Goal: Task Accomplishment & Management: Manage account settings

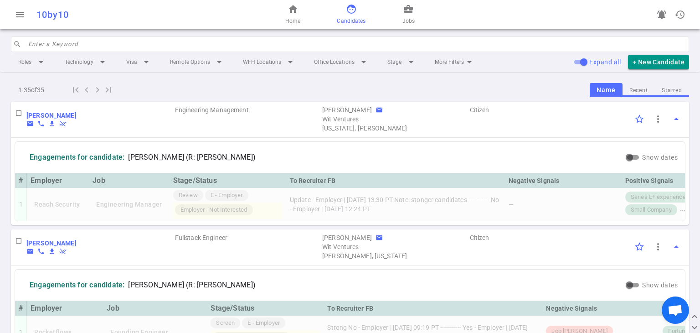
click at [176, 49] on input "search" at bounding box center [356, 44] width 656 height 15
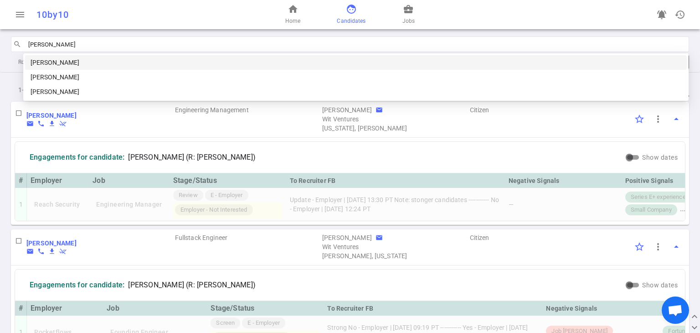
type input "[PERSON_NAME]"
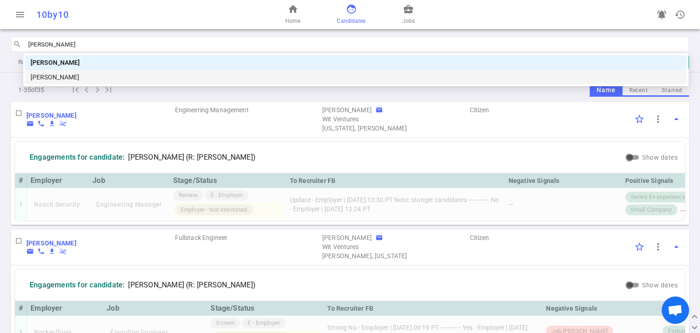
click at [119, 75] on div "[PERSON_NAME]" at bounding box center [356, 77] width 651 height 10
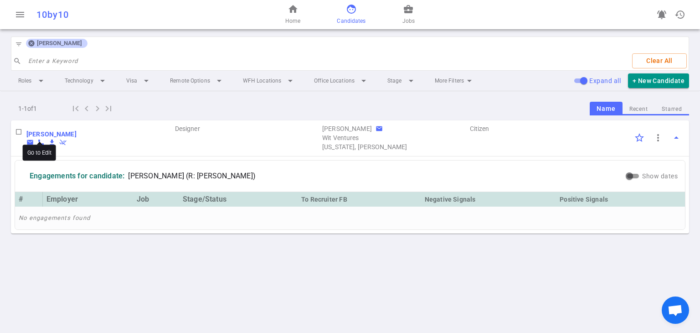
click at [36, 135] on b "[PERSON_NAME]" at bounding box center [51, 133] width 50 height 7
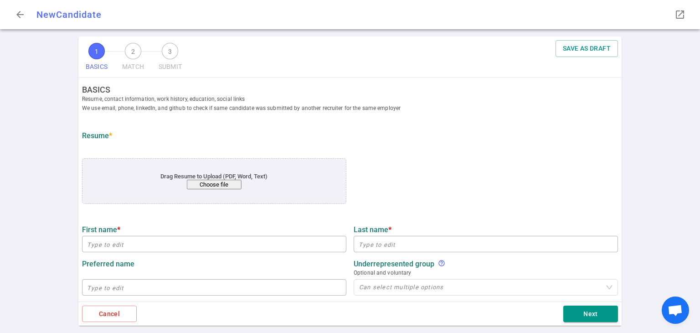
type input "[PERSON_NAME]"
type input "[PERSON_NAME][EMAIL_ADDRESS][DOMAIN_NAME]"
type input "[PHONE_NUMBER]"
type input "[URL][DOMAIN_NAME]"
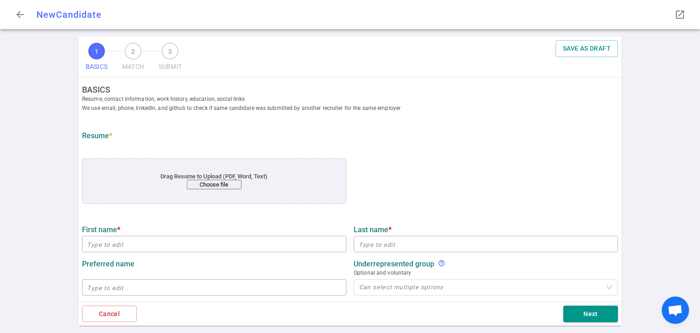
type textarea "[URL][DOMAIN_NAME][DOMAIN_NAME]"
type input "Stryker"
type textarea "Senior Staff UI/UX designer"
type input "11.3"
type input "11"
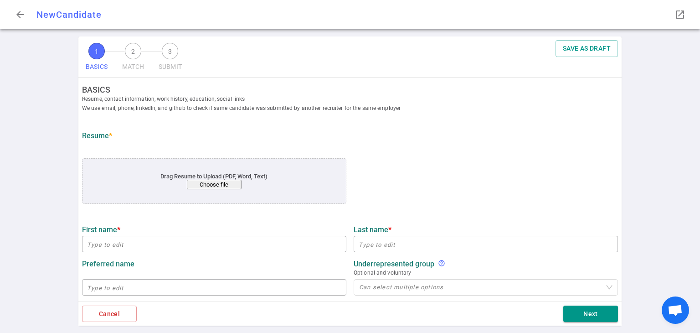
type input "[GEOGRAPHIC_DATA]"
type input "Computer Arts"
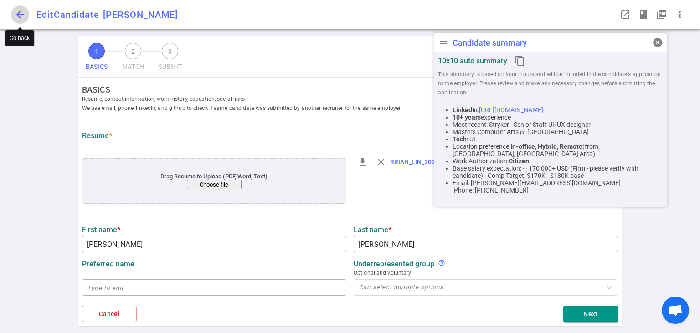
click at [19, 13] on span "arrow_back" at bounding box center [20, 14] width 11 height 11
